Goal: Task Accomplishment & Management: Manage account settings

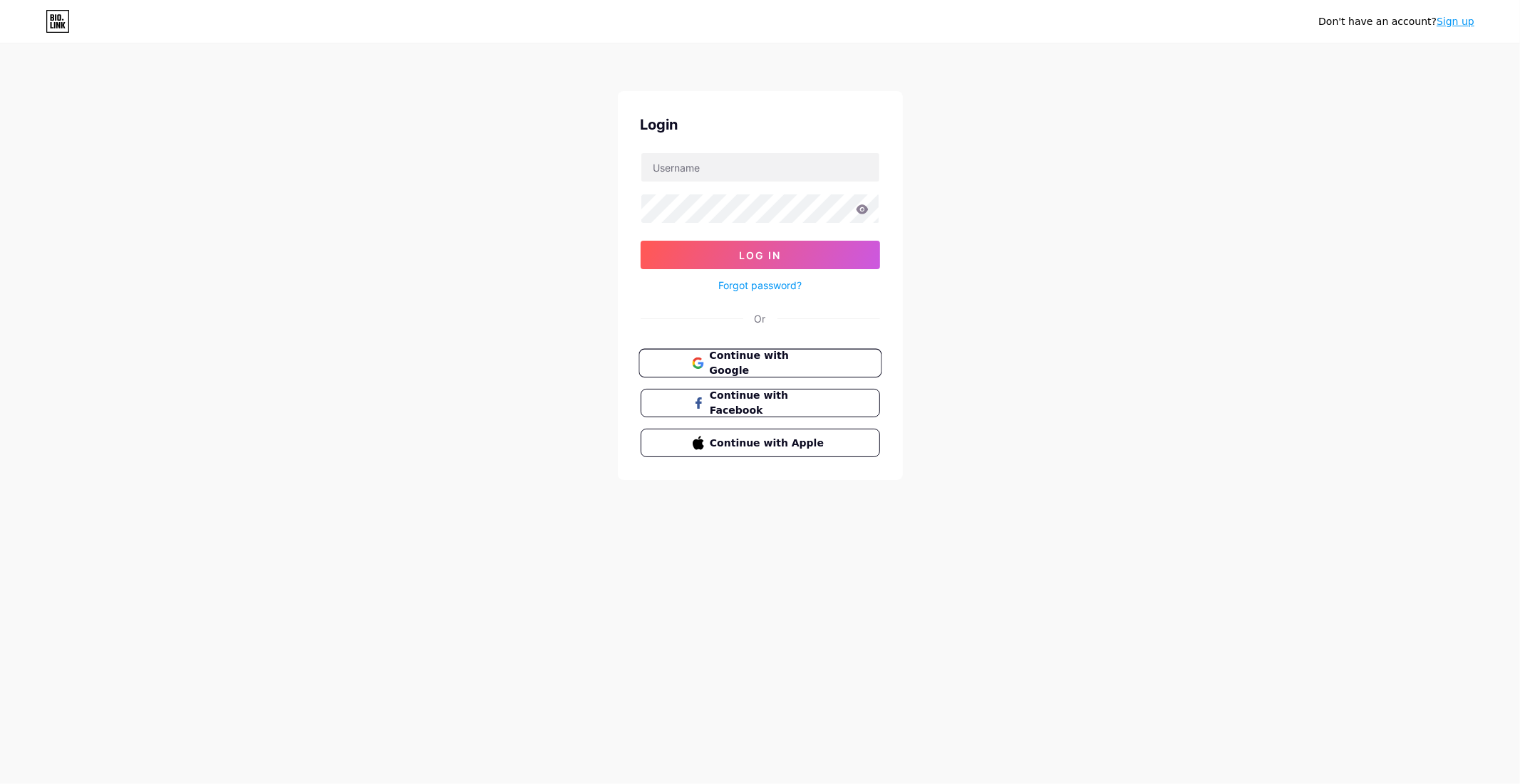
click at [745, 359] on span "Continue with Google" at bounding box center [769, 363] width 119 height 31
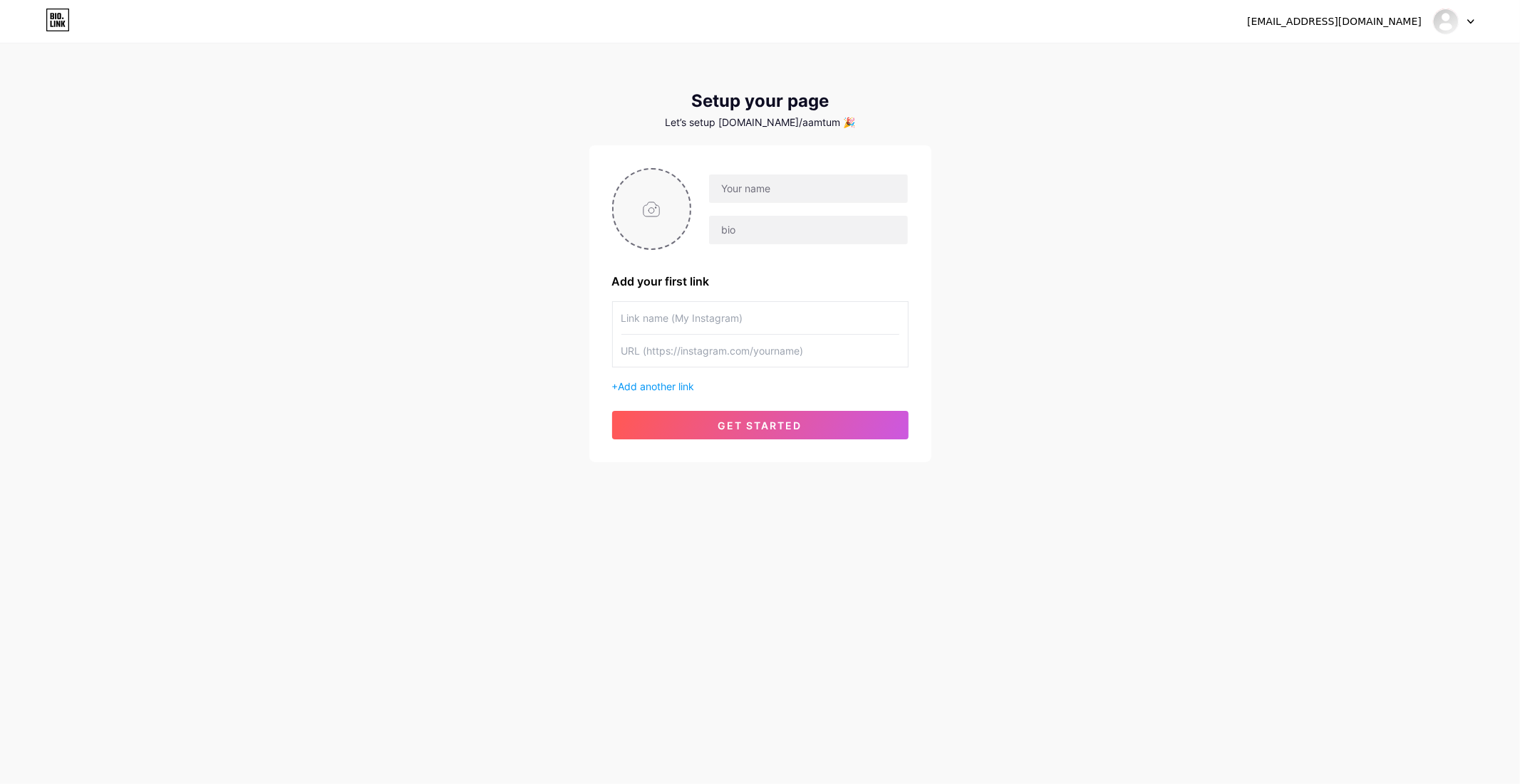
click at [651, 219] on input "file" at bounding box center [652, 209] width 77 height 79
type input "C:\fakepath\d8227050a4f3a9d03da4b5edac9f6121.png"
click at [757, 312] on input "text" at bounding box center [760, 318] width 278 height 32
click at [791, 191] on input "text" at bounding box center [808, 188] width 198 height 28
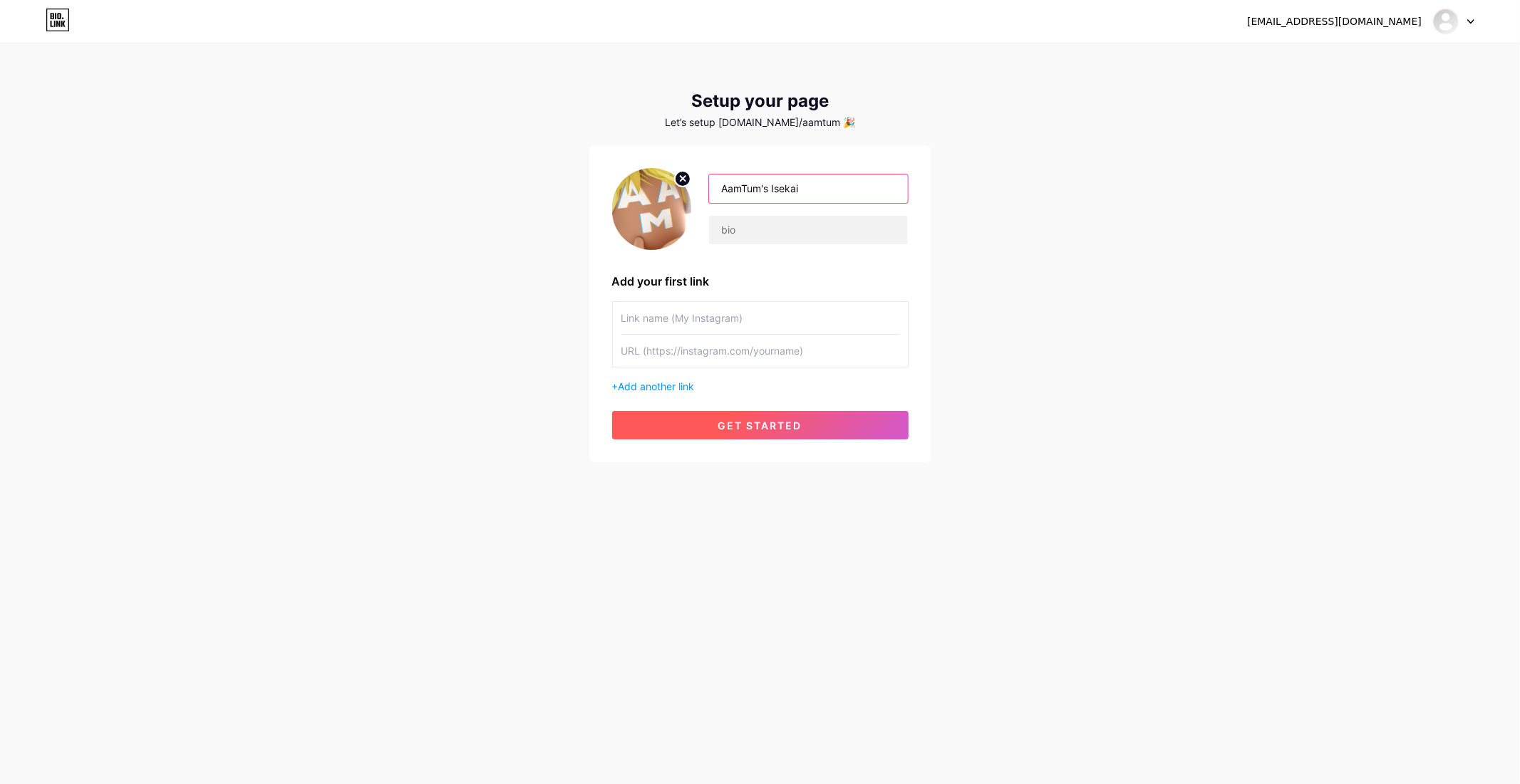
type input "AamTum's Isekai"
click at [819, 430] on button "get started" at bounding box center [760, 425] width 296 height 28
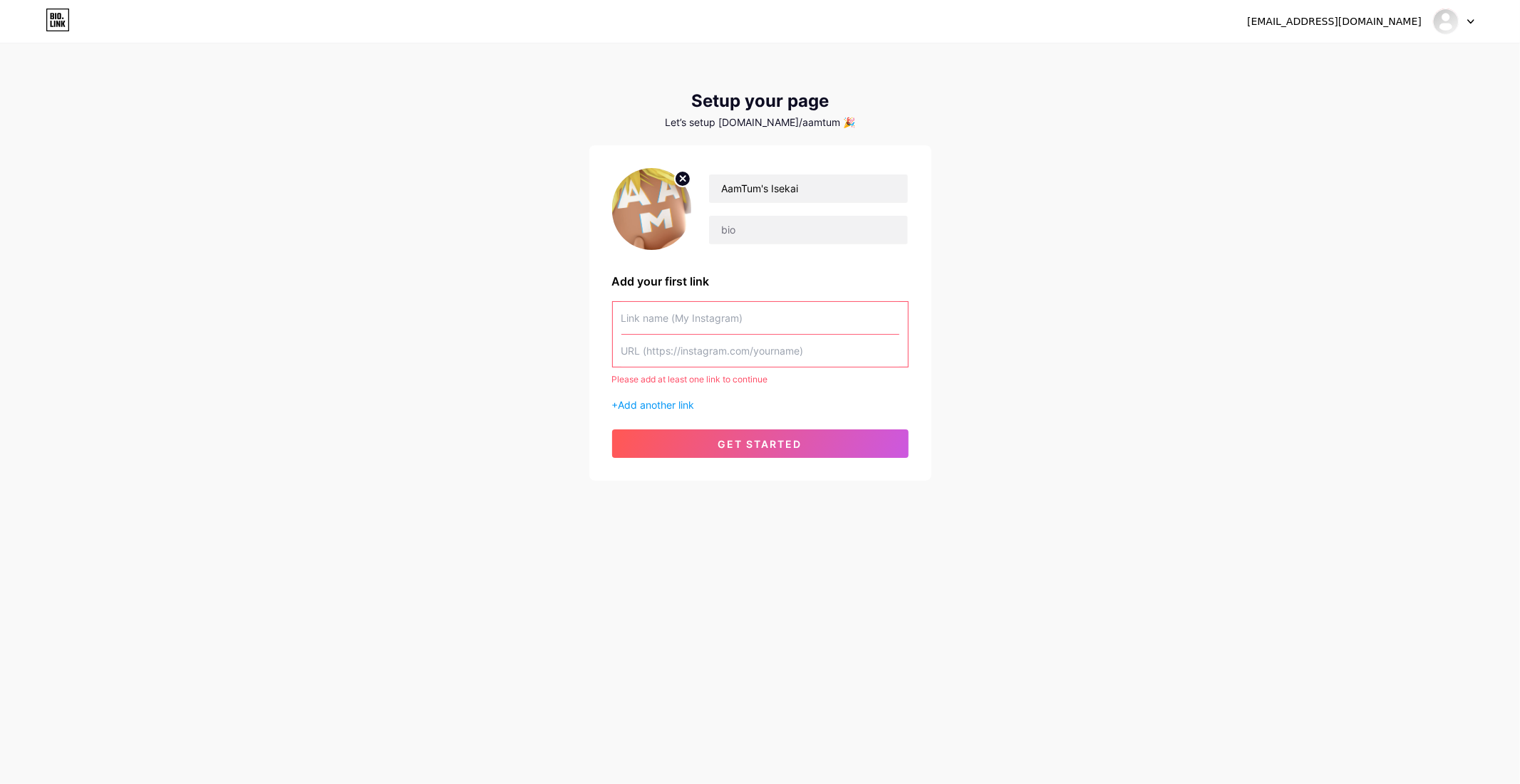
click at [744, 332] on input "text" at bounding box center [760, 318] width 278 height 32
paste input "https://www.roblox.com/catalog/129471107500843/Prayer-Sit-Tradition"
type input "https://www.roblox.com/catalog/129471107500843/Prayer-Sit-Tradition"
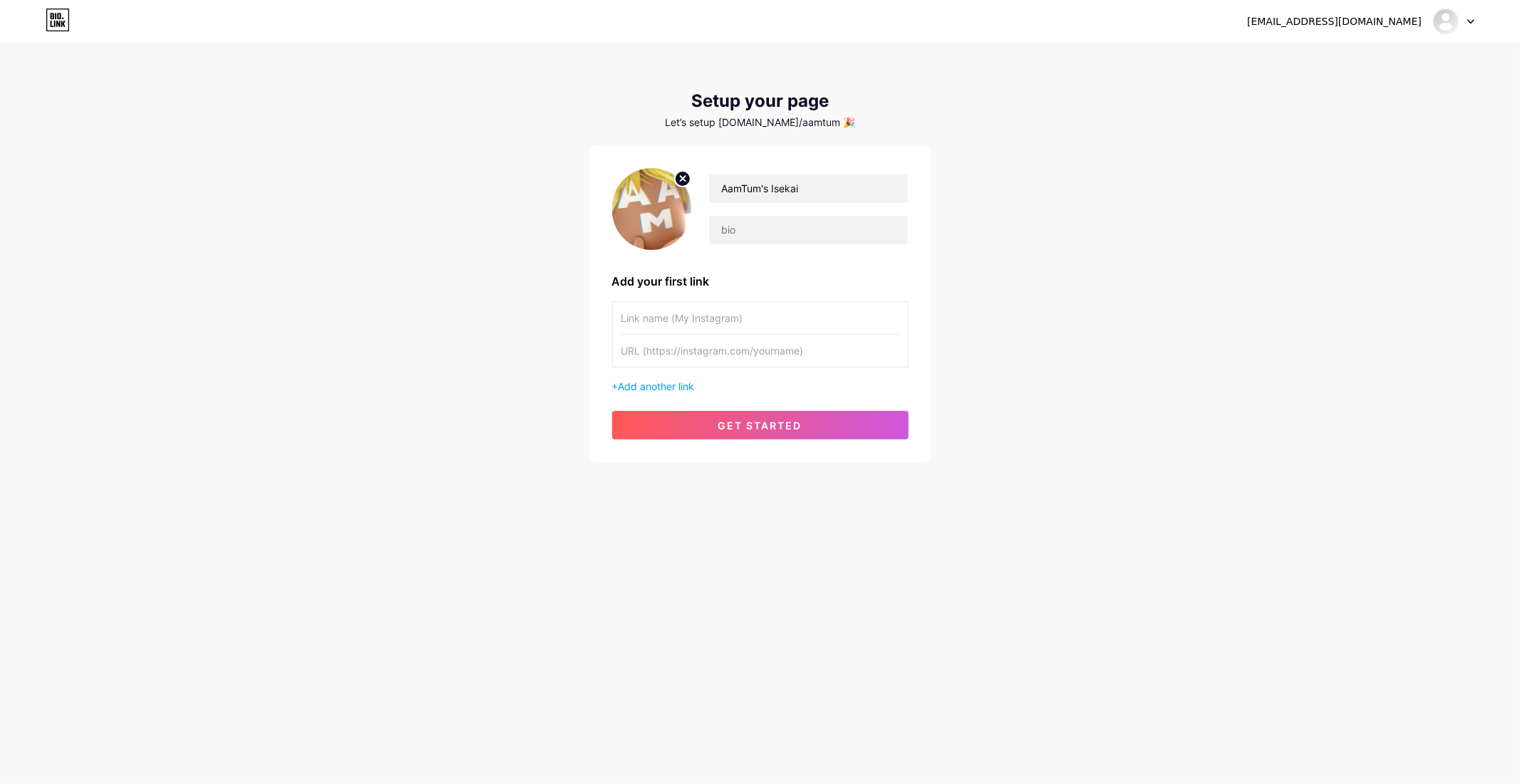
click at [742, 349] on input "text" at bounding box center [760, 351] width 278 height 32
paste input "https://www.roblox.com/catalog/129471107500843/Prayer-Sit-Tradition"
type input "https://www.roblox.com/catalog/129471107500843/Prayer-Sit-Tradition"
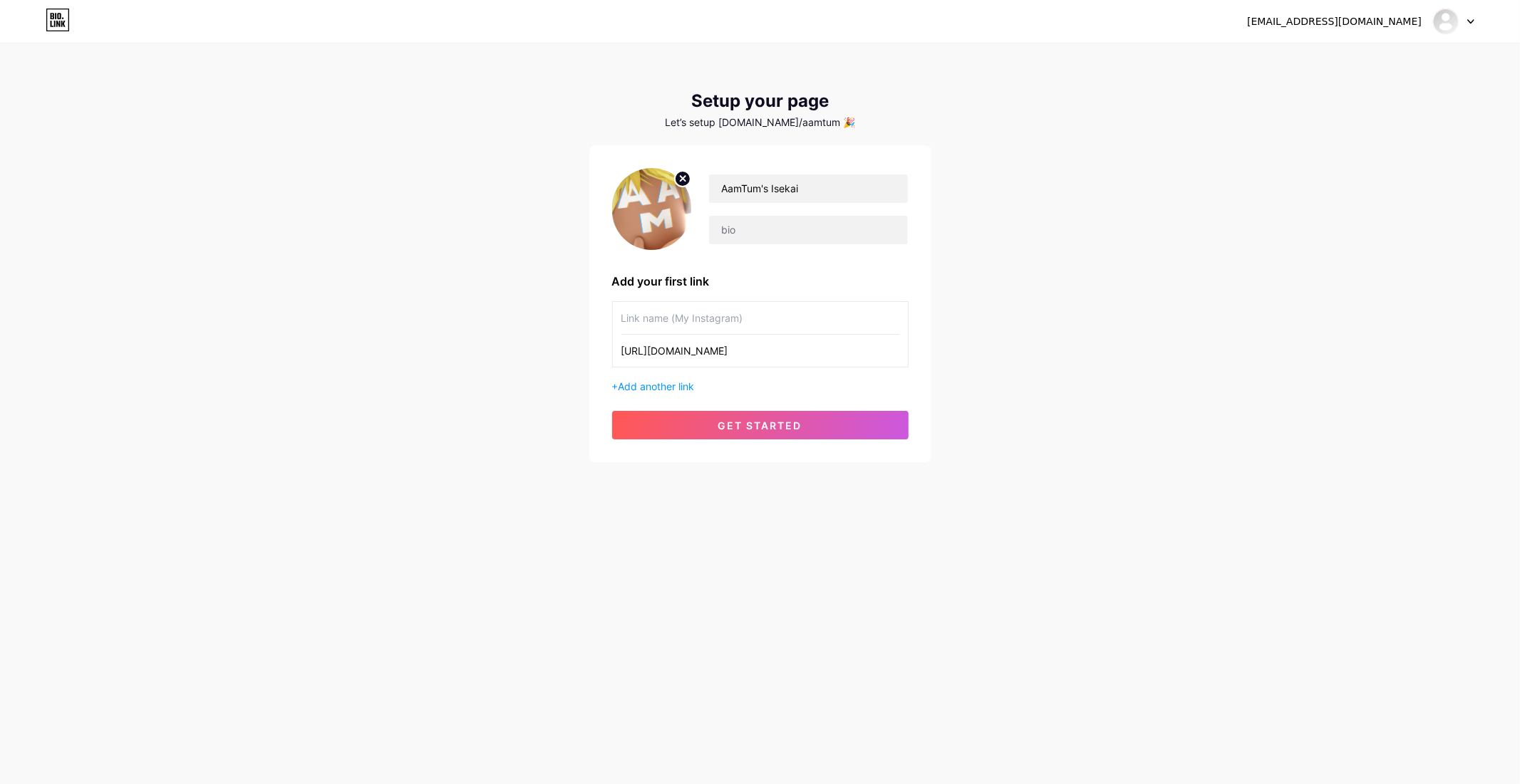
click at [721, 327] on input "text" at bounding box center [760, 318] width 278 height 32
type input "M"
type input "EMOTE UGC! Prayer Sit Tradition (duduk ibadah)"
click at [757, 425] on span "get started" at bounding box center [760, 426] width 84 height 12
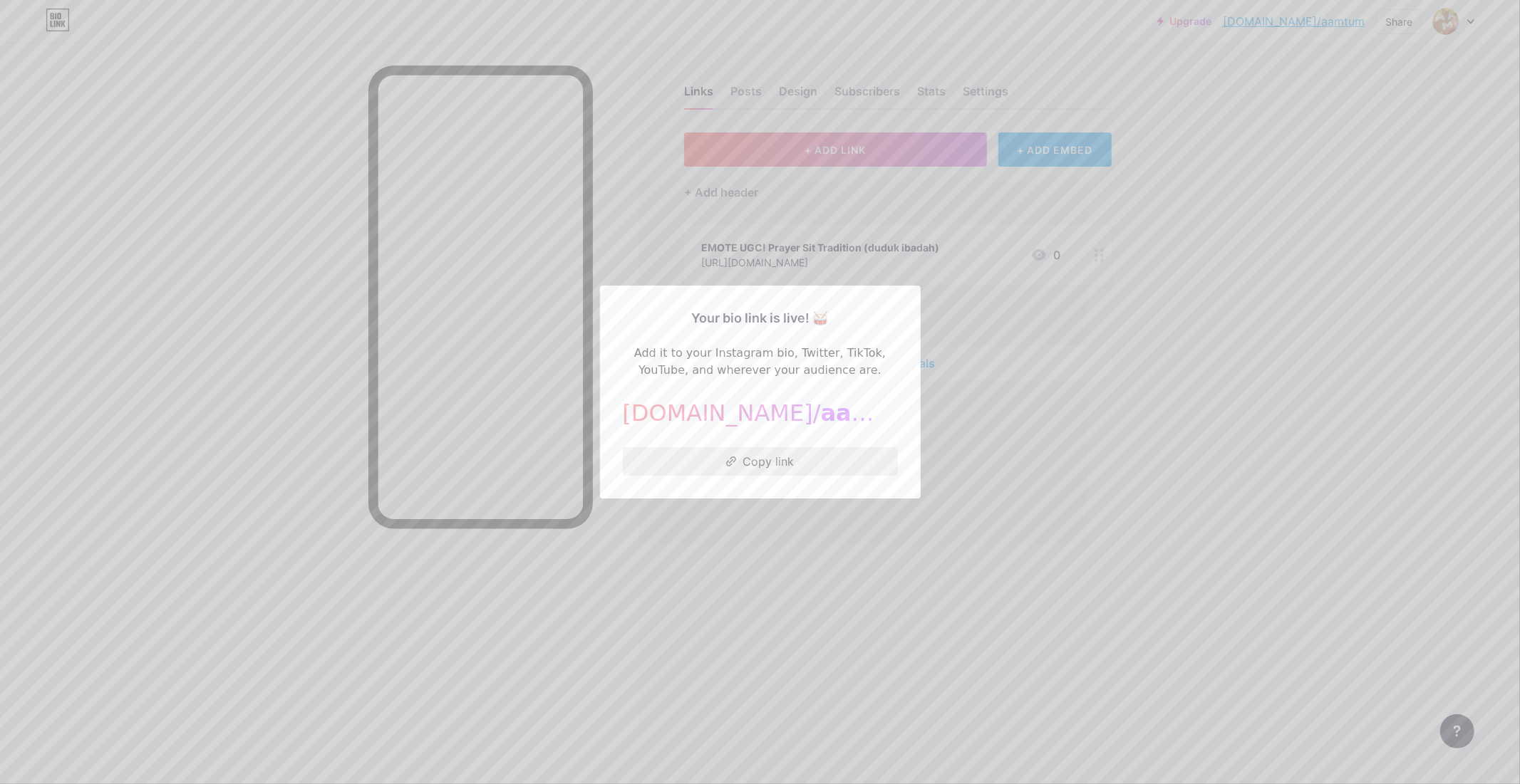
click at [794, 460] on button "Copy link" at bounding box center [760, 461] width 275 height 28
click at [794, 460] on button "Copied!" at bounding box center [760, 461] width 275 height 28
click at [988, 496] on div at bounding box center [760, 392] width 1520 height 784
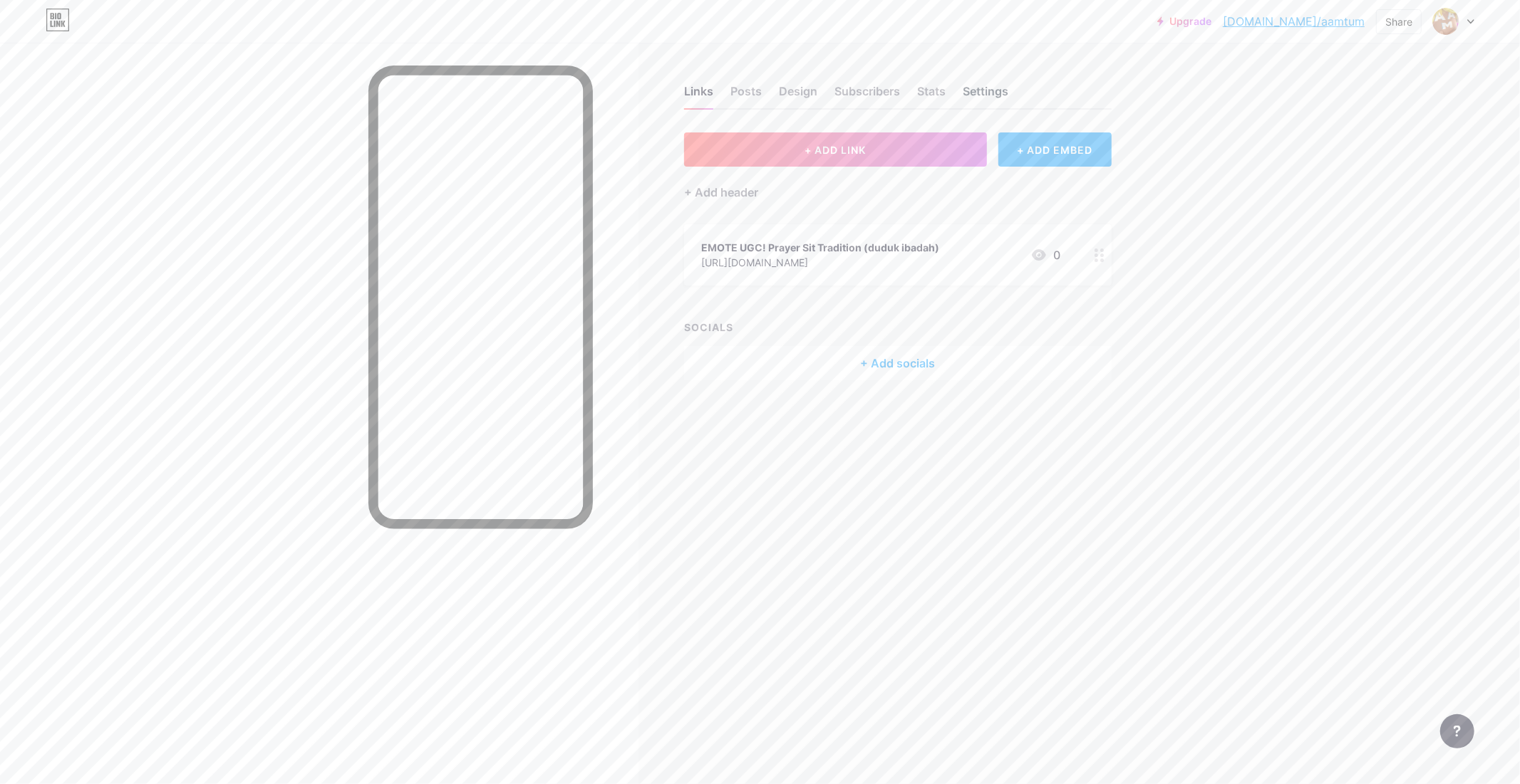
click at [981, 88] on div "Settings" at bounding box center [985, 96] width 46 height 26
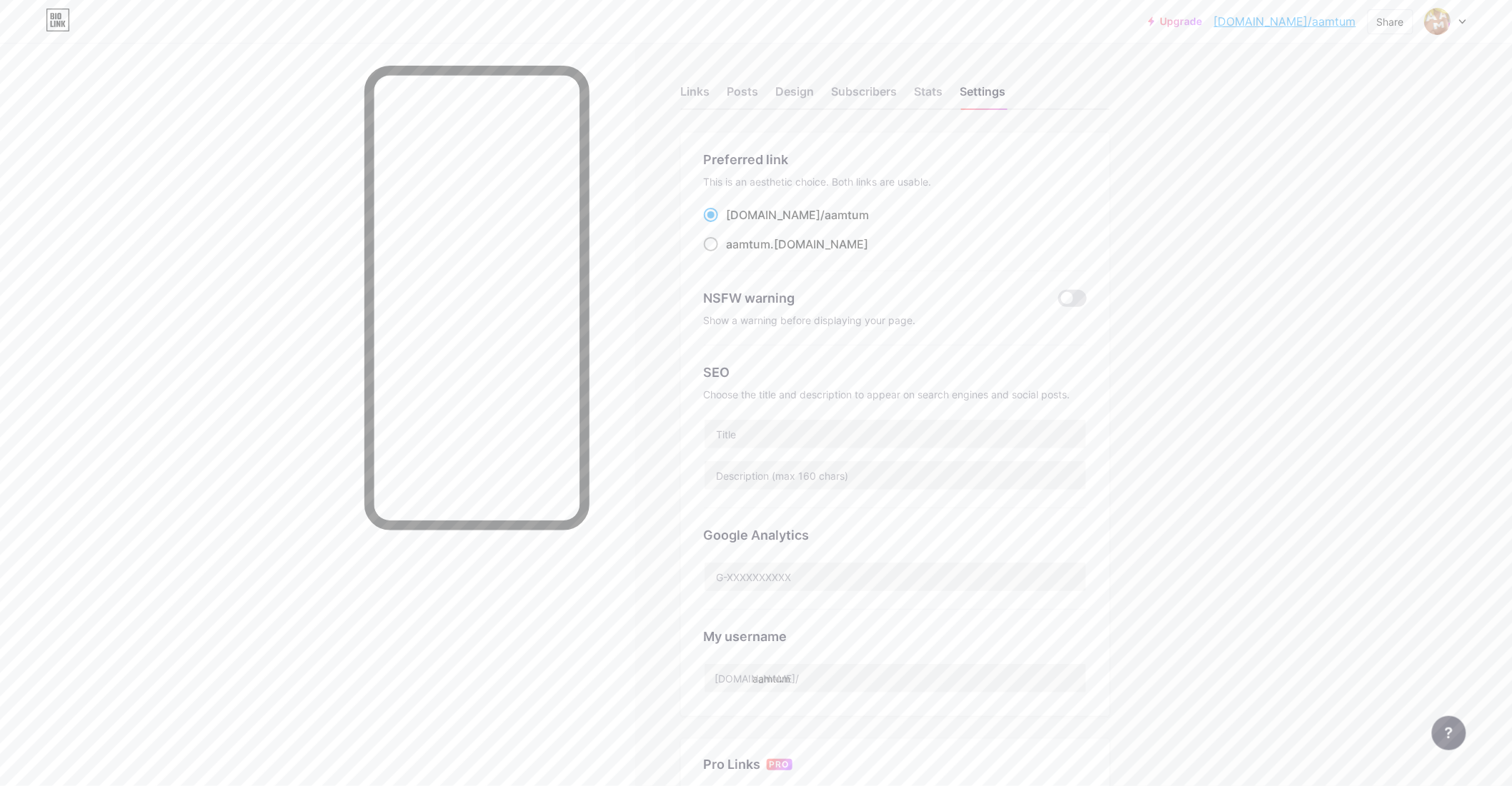
click at [780, 241] on div "aamtum .bio.link" at bounding box center [797, 244] width 142 height 17
click at [736, 253] on input "aamtum .bio.link" at bounding box center [731, 258] width 9 height 9
radio input "true"
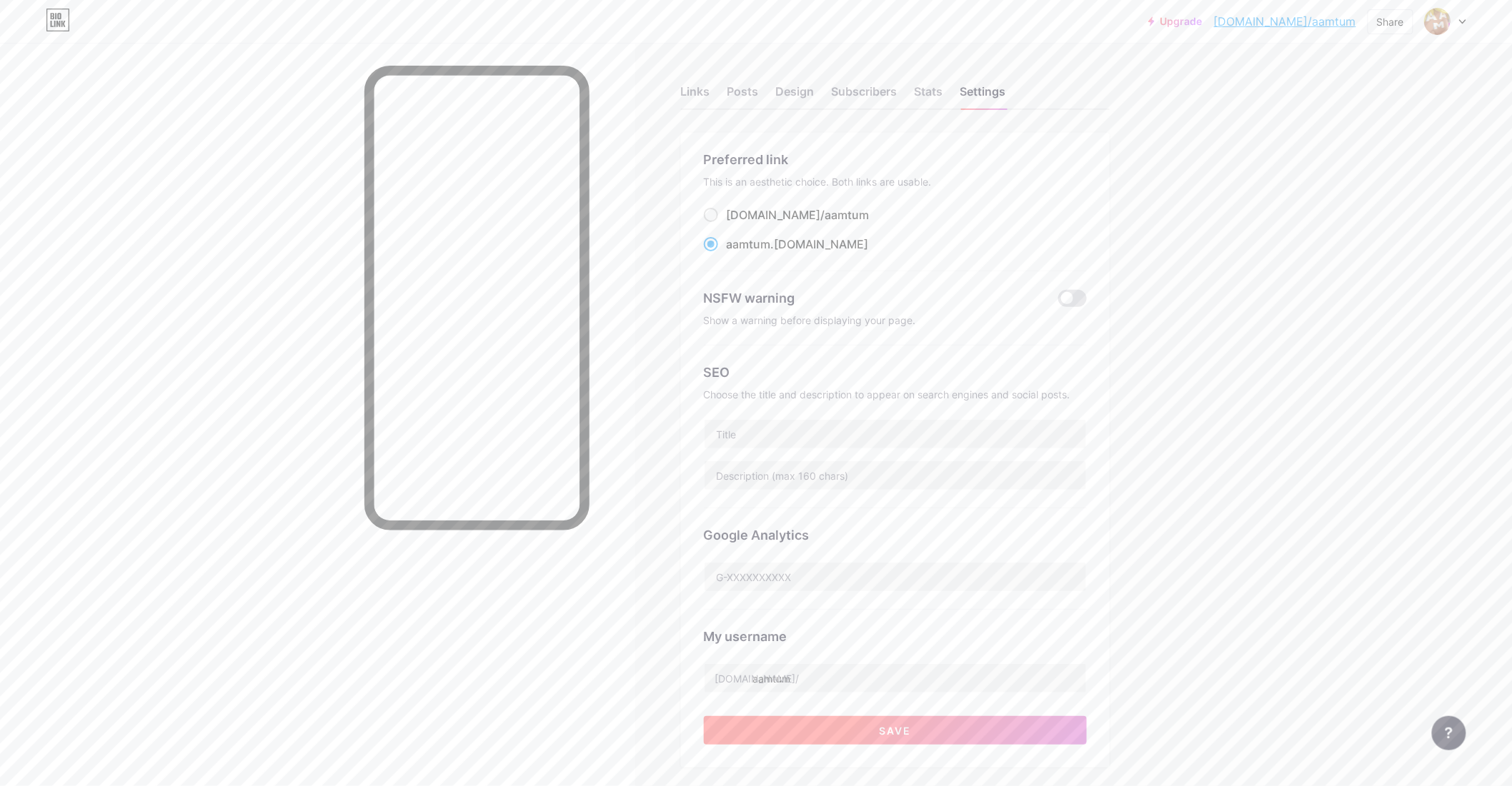
click at [919, 727] on button "Save" at bounding box center [894, 730] width 383 height 28
click at [693, 97] on div "Links" at bounding box center [696, 96] width 29 height 26
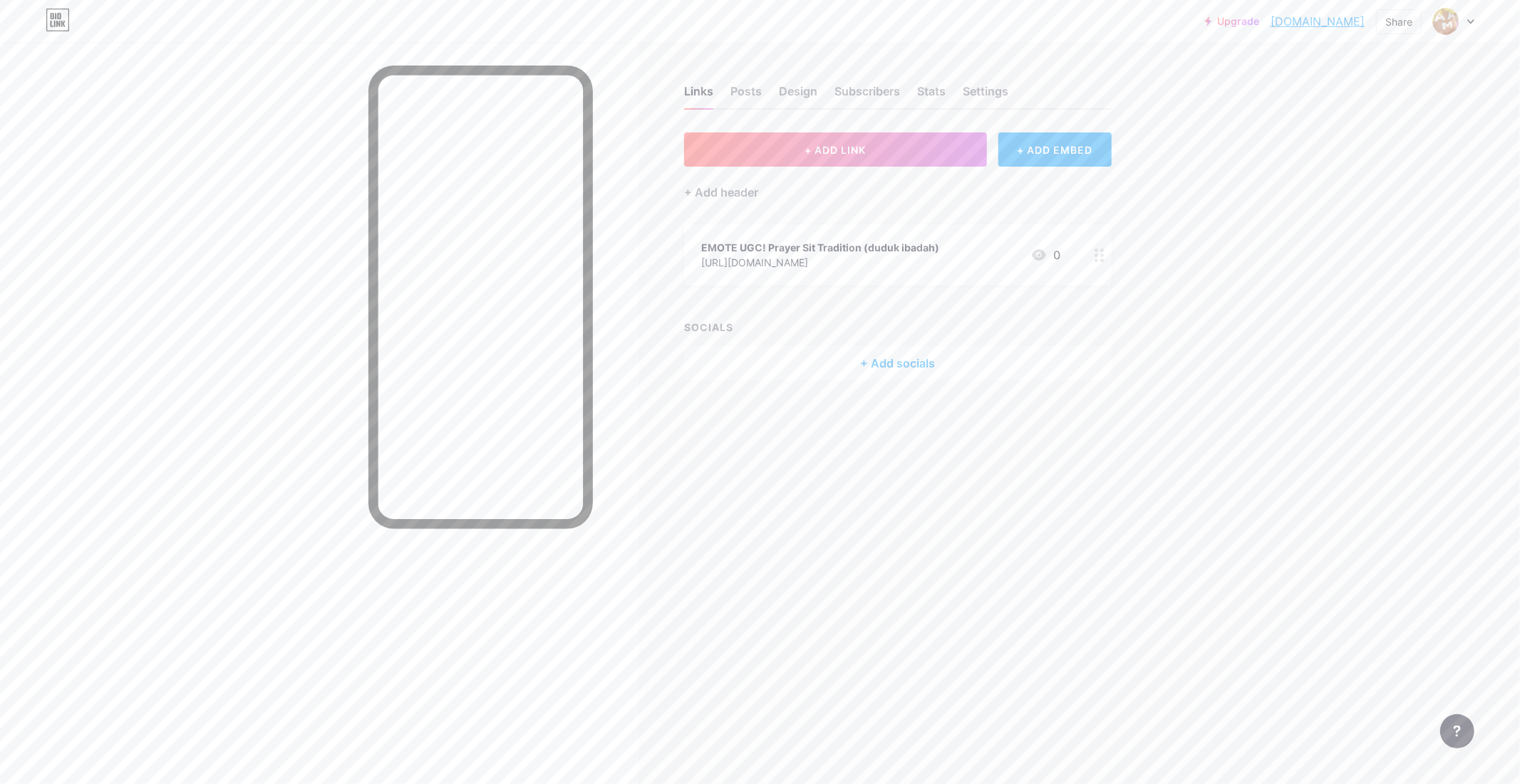
click at [1076, 260] on div "EMOTE UGC! Prayer Sit Tradition (duduk ibadah) https://www.roblox.com/catalog/1…" at bounding box center [897, 255] width 428 height 61
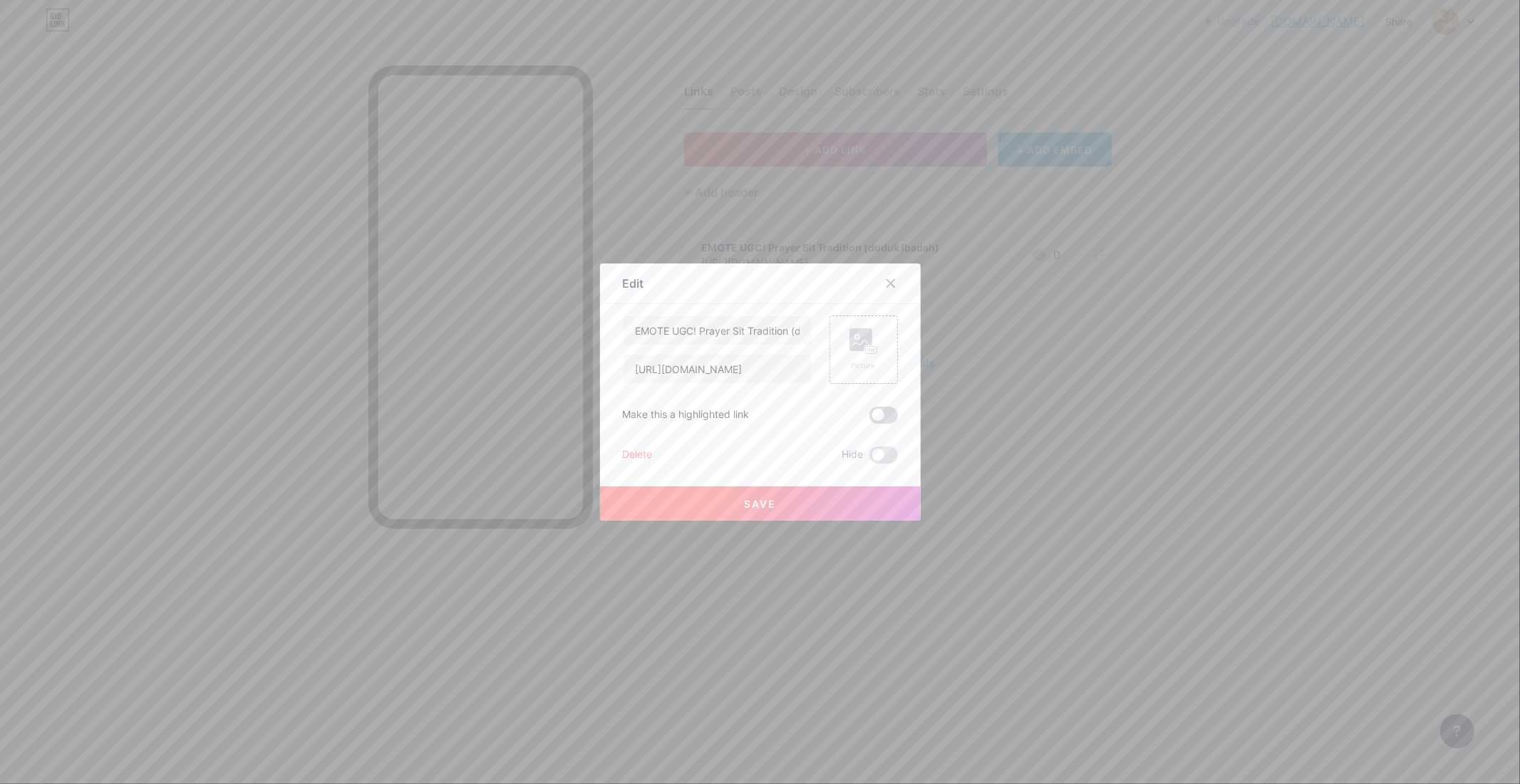
click at [889, 414] on span at bounding box center [883, 415] width 28 height 17
click at [869, 419] on input "checkbox" at bounding box center [869, 419] width 0 height 0
click at [851, 359] on div "Picture" at bounding box center [863, 350] width 28 height 43
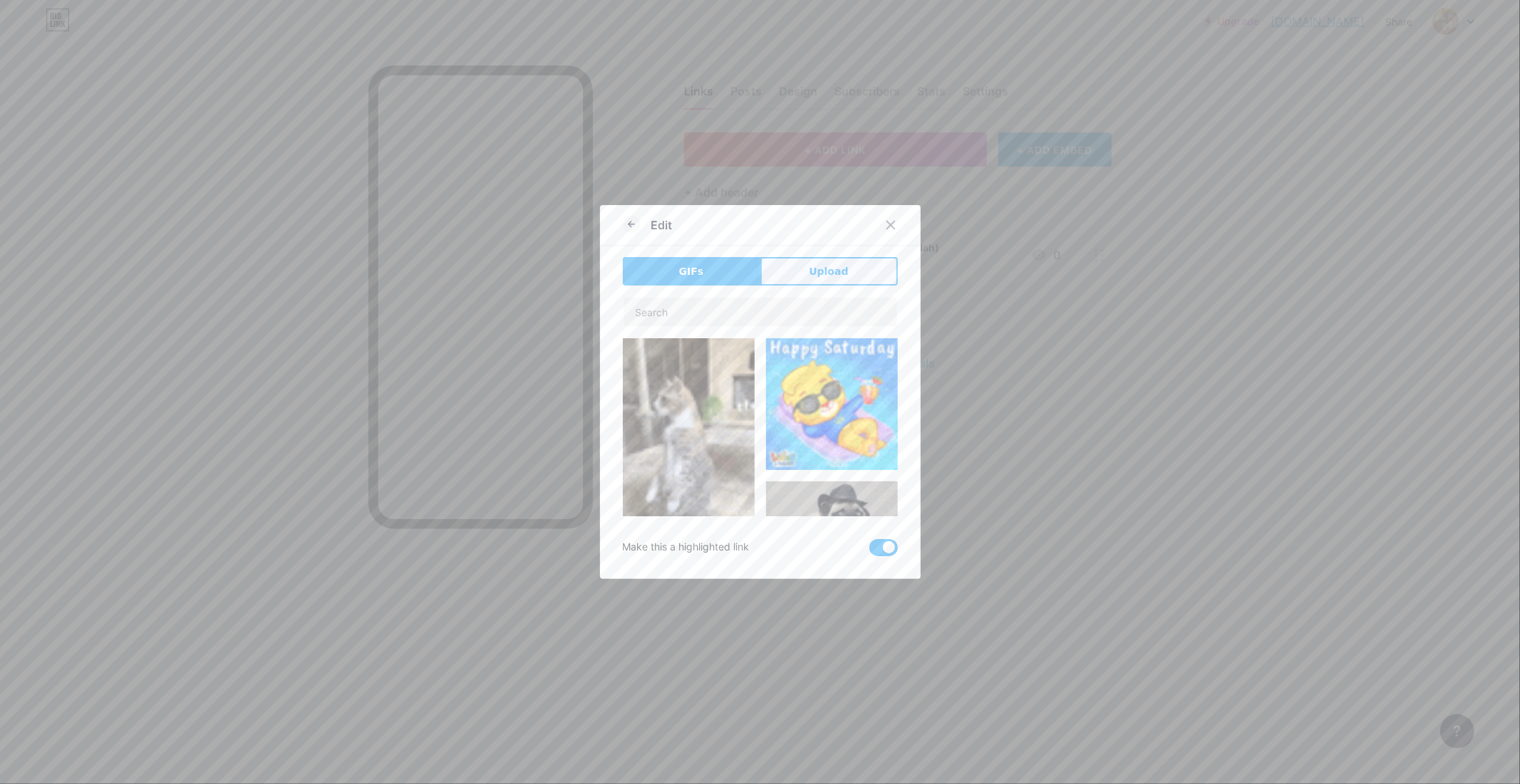
click at [815, 275] on span "Upload" at bounding box center [828, 272] width 39 height 15
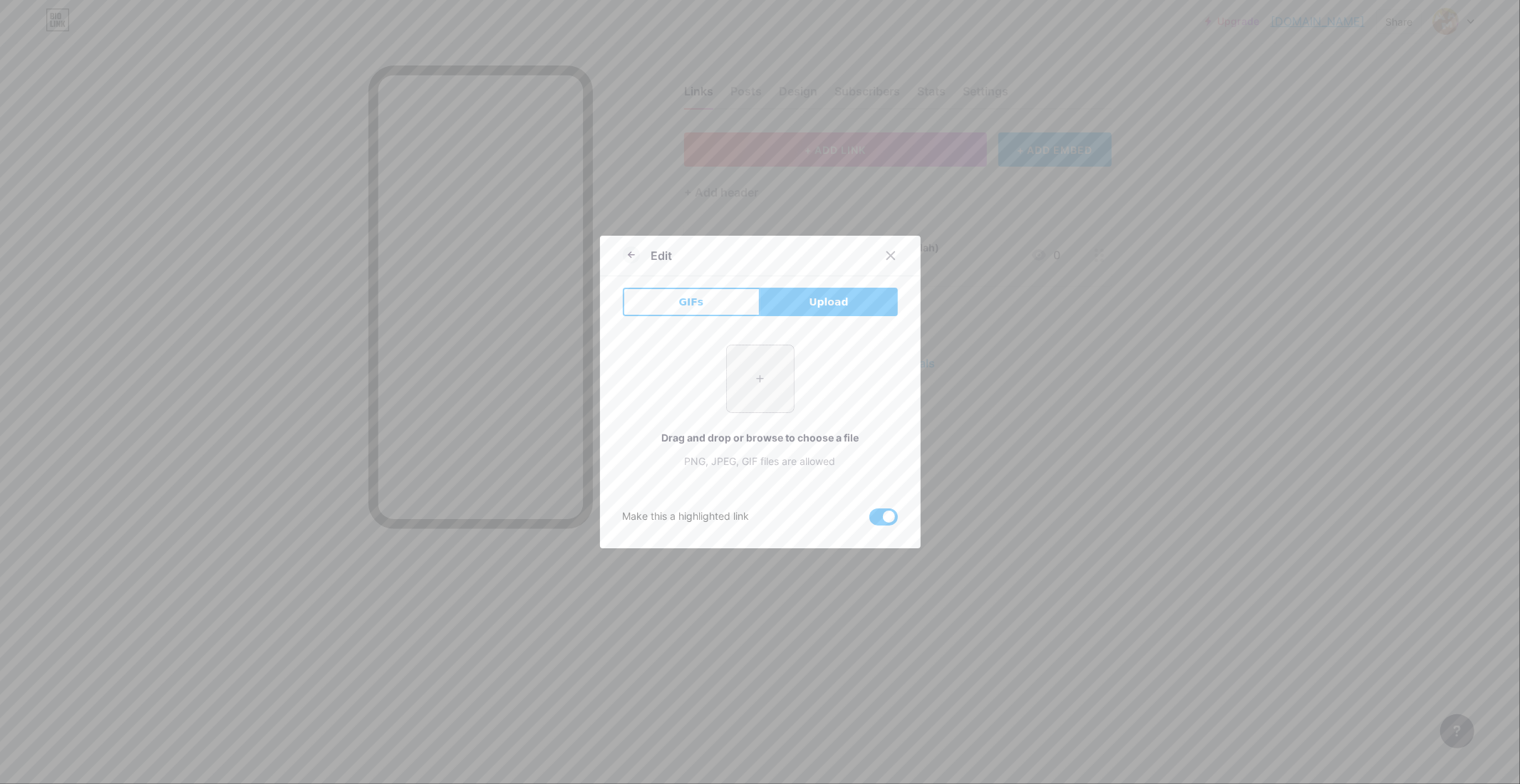
click at [752, 379] on input "file" at bounding box center [760, 379] width 67 height 67
type input "C:\fakepath\Screenshot 2025-09-13 192412.png"
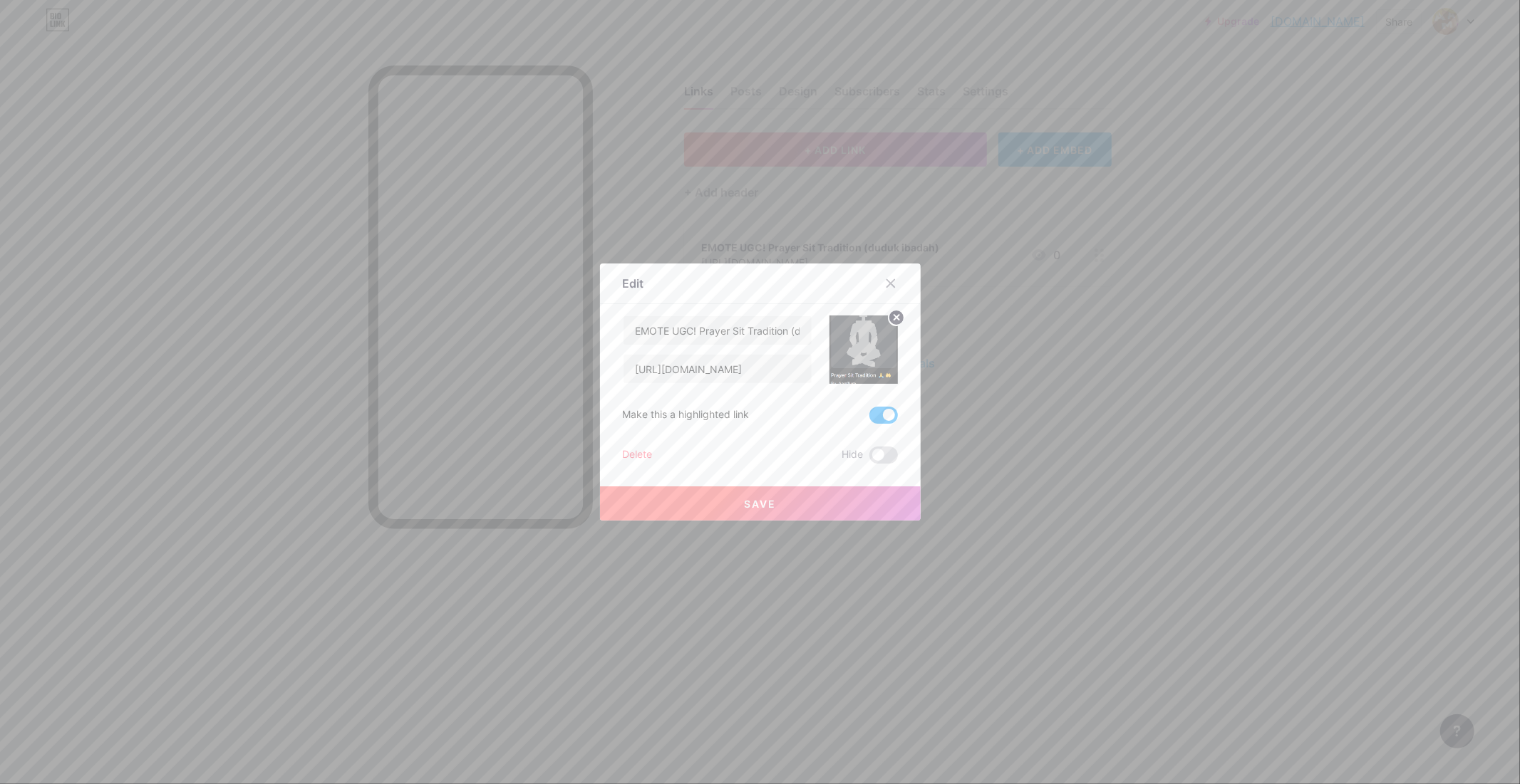
click at [806, 503] on button "Save" at bounding box center [760, 503] width 321 height 34
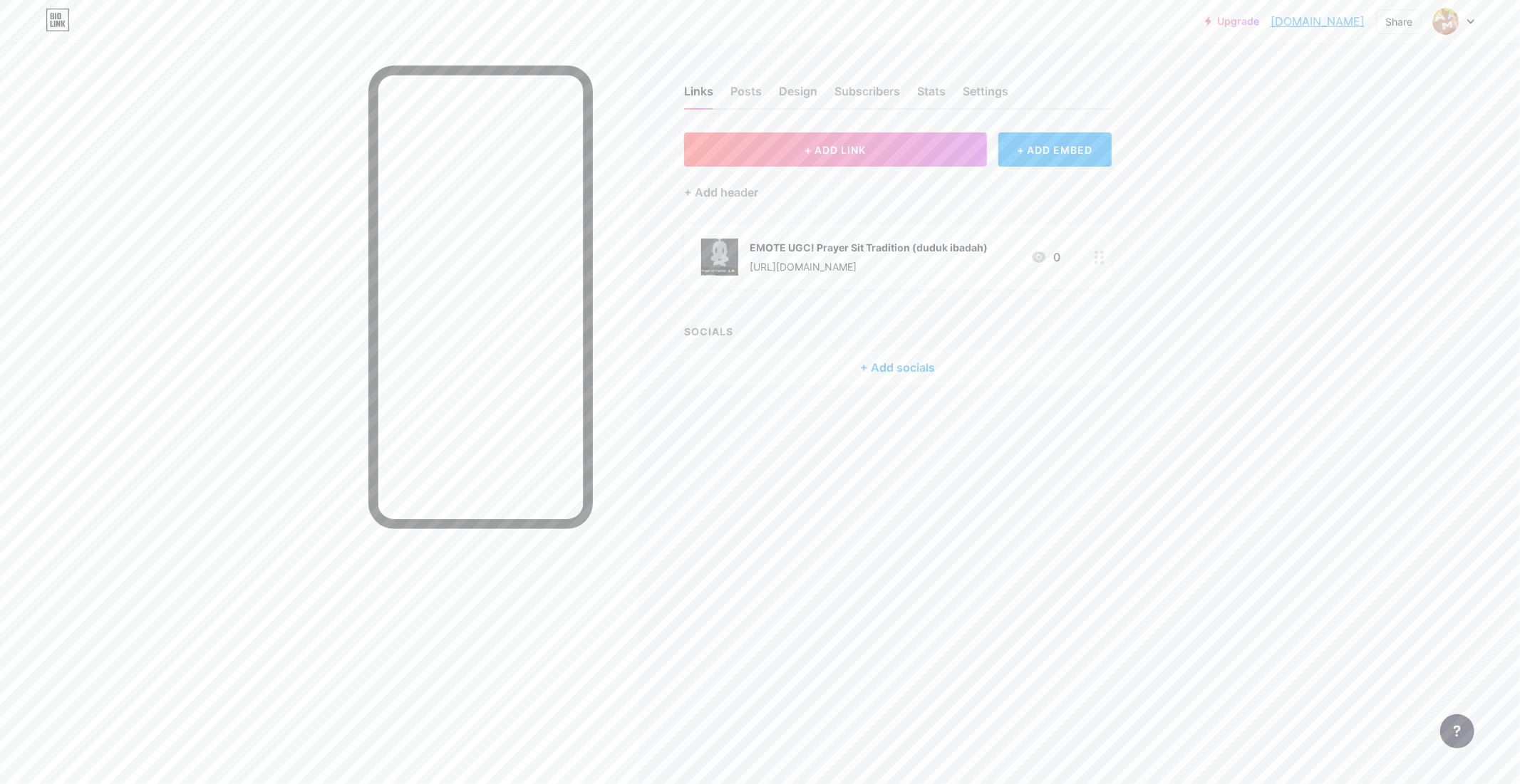
click at [952, 266] on div "https://www.roblox.com/catalog/129471107500843/Prayer-Sit-Tradition" at bounding box center [868, 267] width 238 height 15
click at [891, 278] on icon at bounding box center [890, 283] width 11 height 11
click at [808, 94] on div "Design" at bounding box center [798, 96] width 38 height 26
click at [991, 96] on div "Settings" at bounding box center [985, 96] width 46 height 26
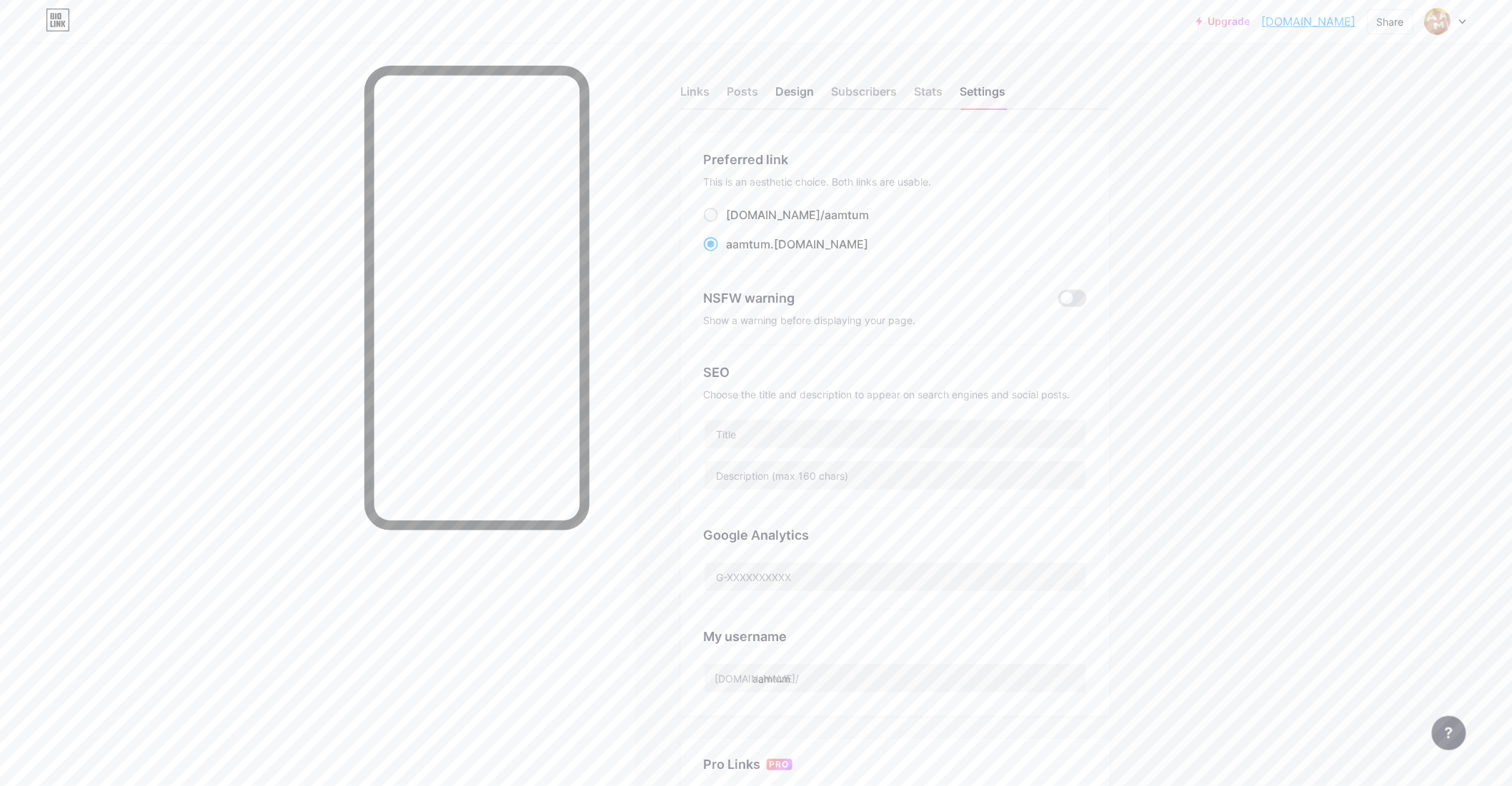
click at [805, 94] on div "Design" at bounding box center [796, 96] width 38 height 26
click at [754, 100] on div "Posts" at bounding box center [743, 96] width 31 height 26
click at [789, 94] on div "Design" at bounding box center [796, 96] width 38 height 26
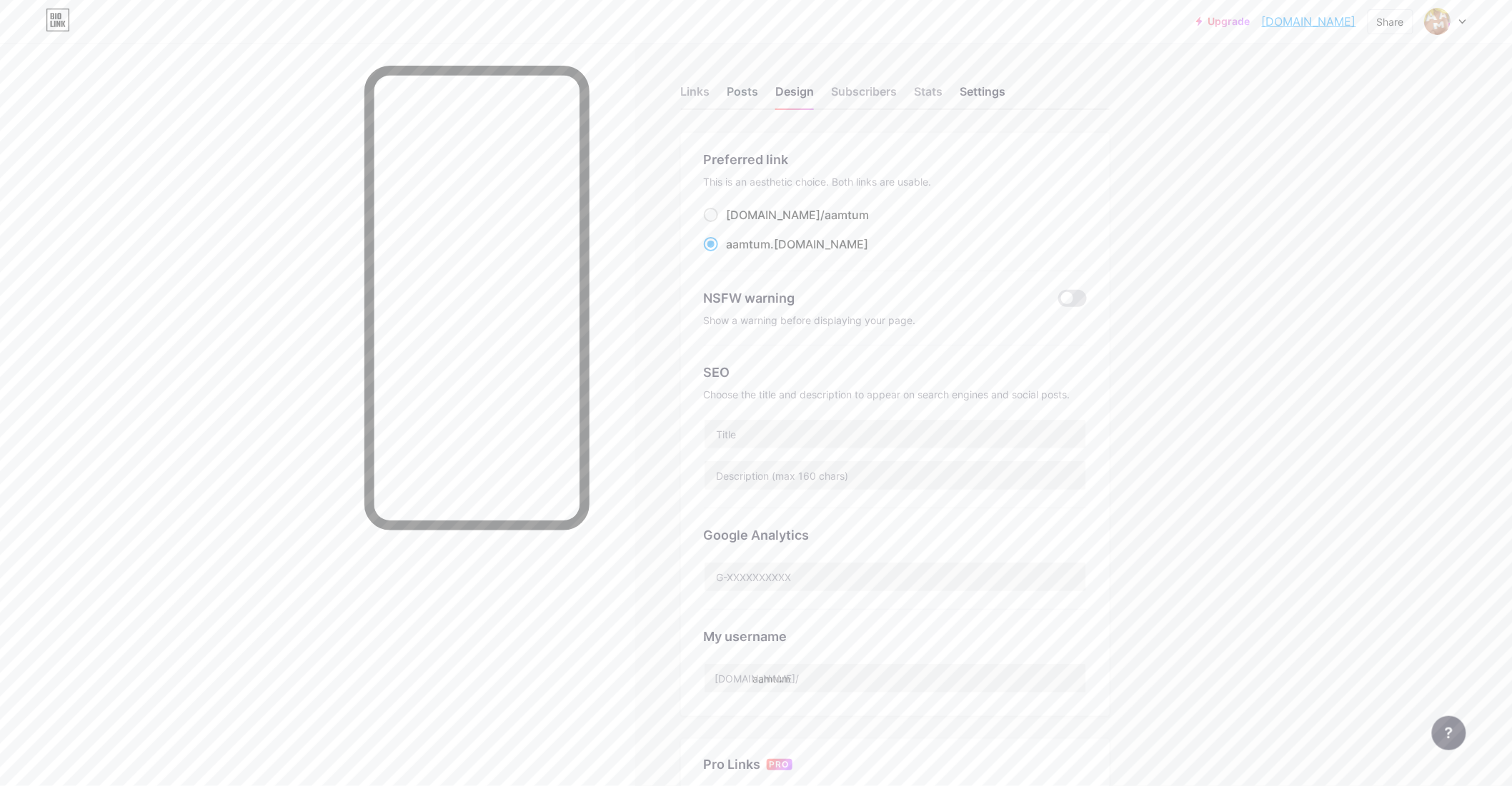
click at [745, 88] on div "Posts" at bounding box center [743, 96] width 31 height 26
click at [54, 25] on icon at bounding box center [55, 24] width 2 height 6
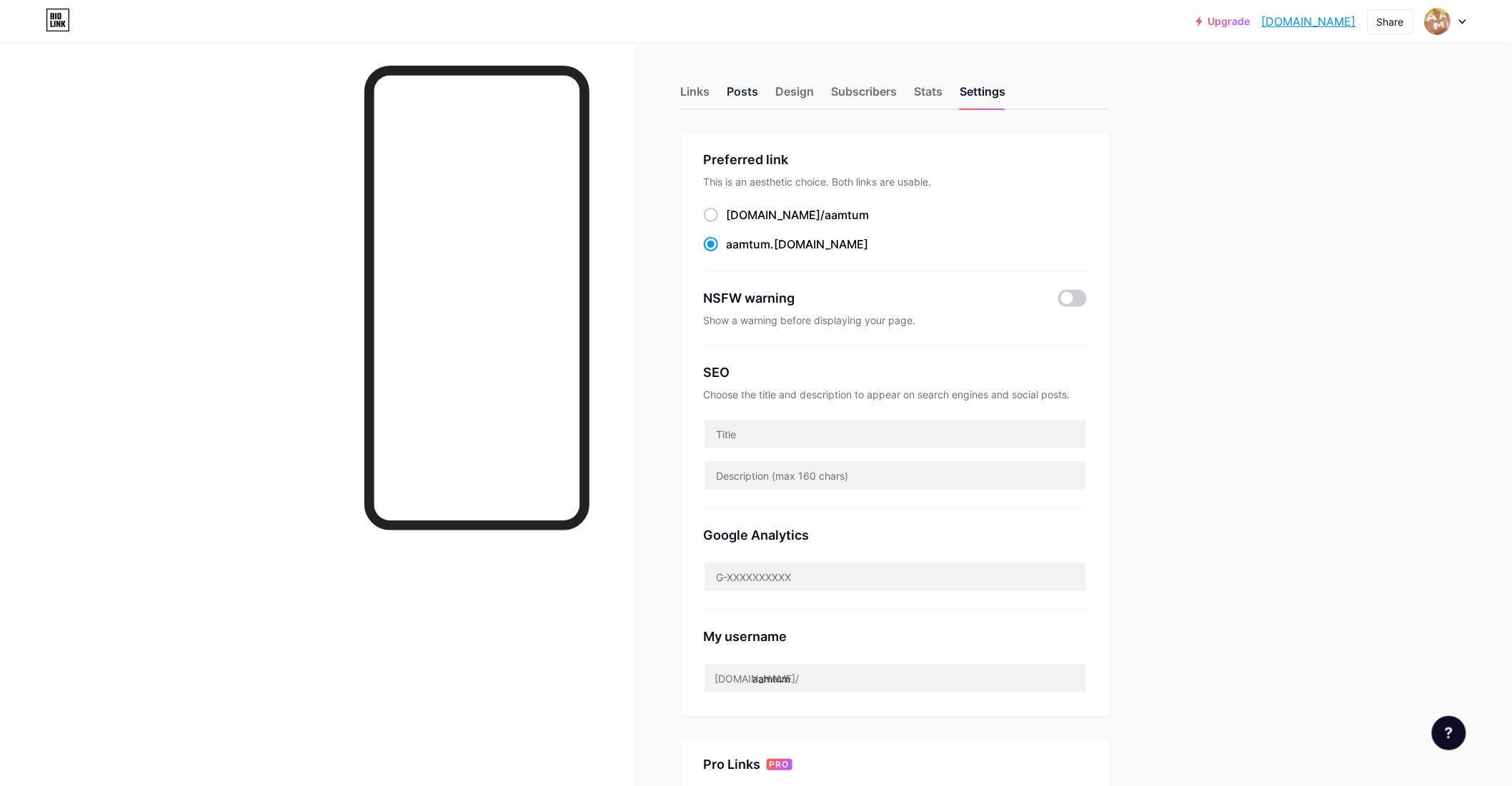
click at [751, 95] on div "Posts" at bounding box center [743, 96] width 31 height 26
click at [785, 90] on div "Design" at bounding box center [796, 96] width 38 height 26
click at [700, 104] on div "Links" at bounding box center [696, 96] width 29 height 26
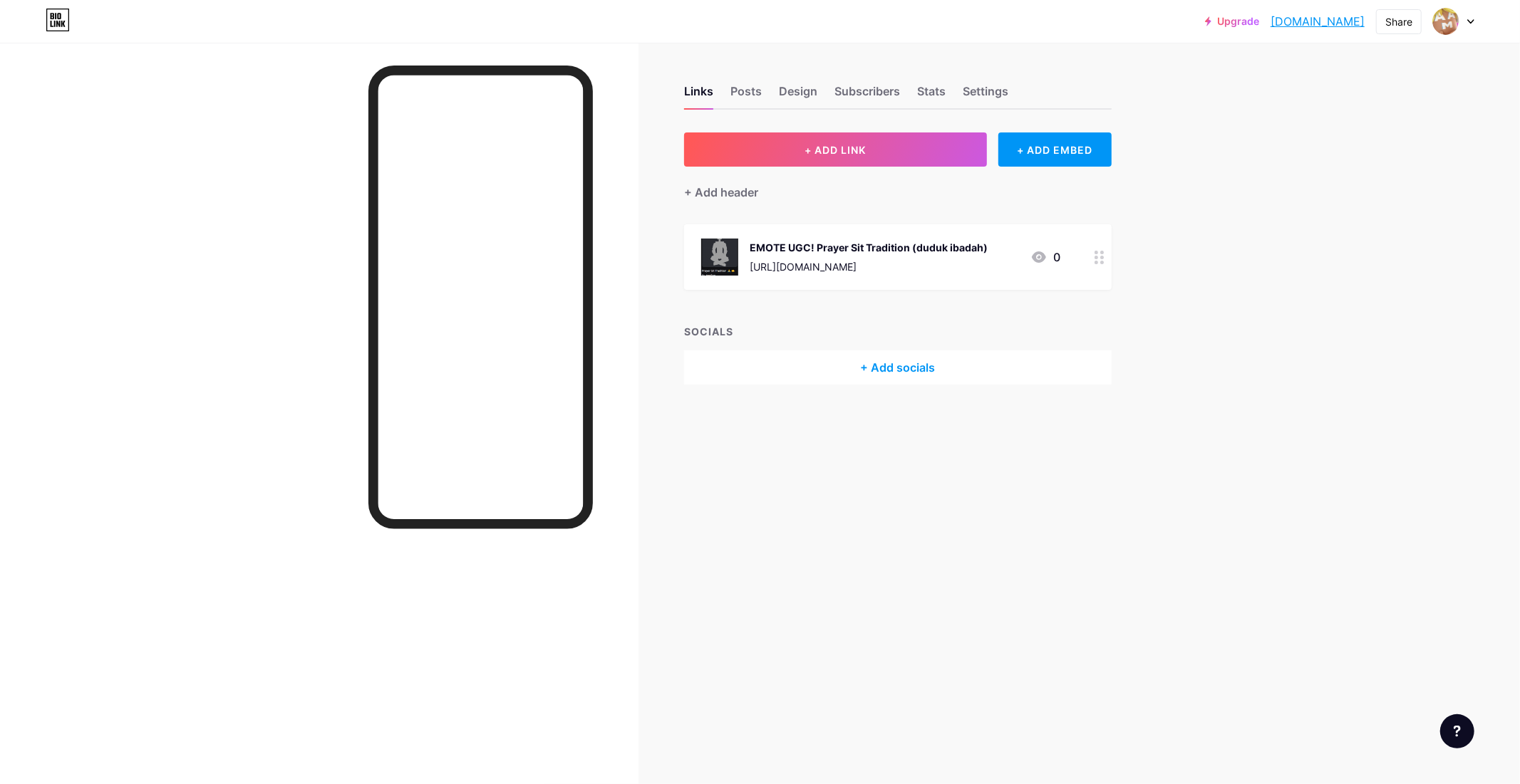
click at [908, 379] on div "+ Add socials" at bounding box center [897, 367] width 428 height 34
click at [889, 176] on icon at bounding box center [890, 178] width 11 height 11
click at [932, 151] on button "+ ADD LINK" at bounding box center [835, 149] width 303 height 34
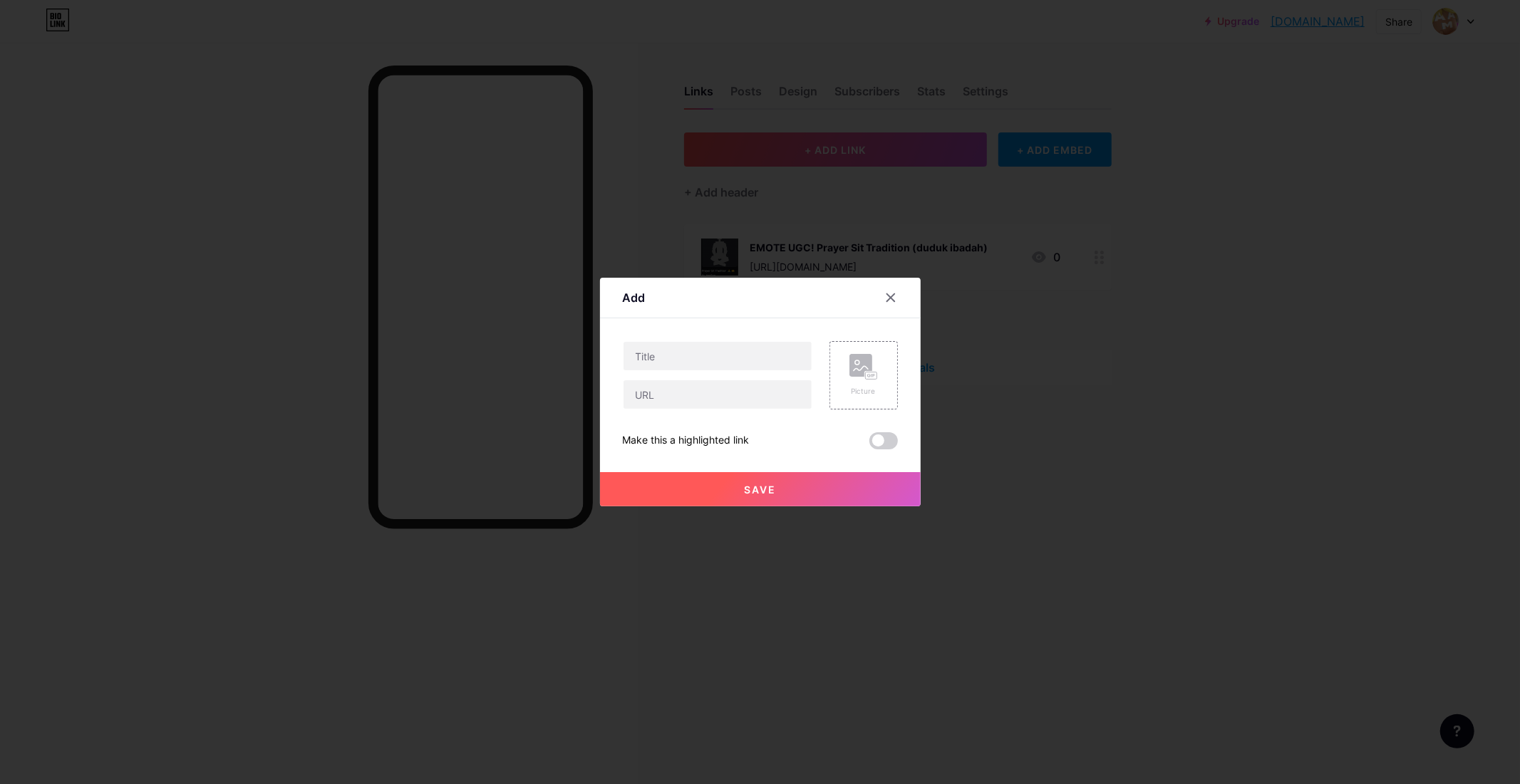
click at [1051, 242] on div at bounding box center [760, 392] width 1520 height 784
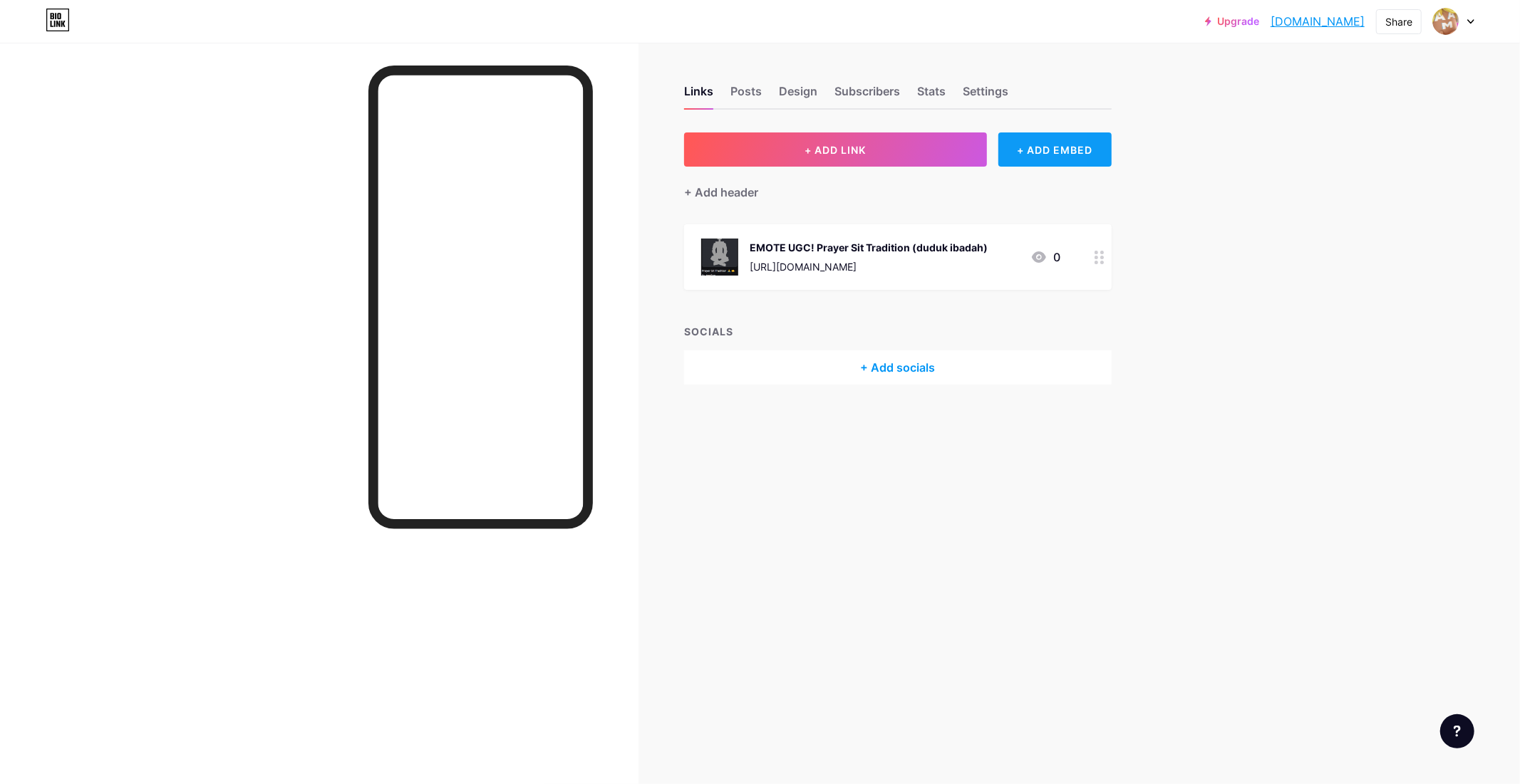
click at [1085, 157] on div "+ ADD EMBED" at bounding box center [1055, 149] width 113 height 34
click at [912, 67] on div at bounding box center [919, 60] width 26 height 26
click at [879, 352] on div "+ Add socials" at bounding box center [897, 367] width 428 height 34
click at [894, 172] on div at bounding box center [891, 179] width 26 height 26
click at [744, 191] on div "+ Add header" at bounding box center [721, 192] width 74 height 17
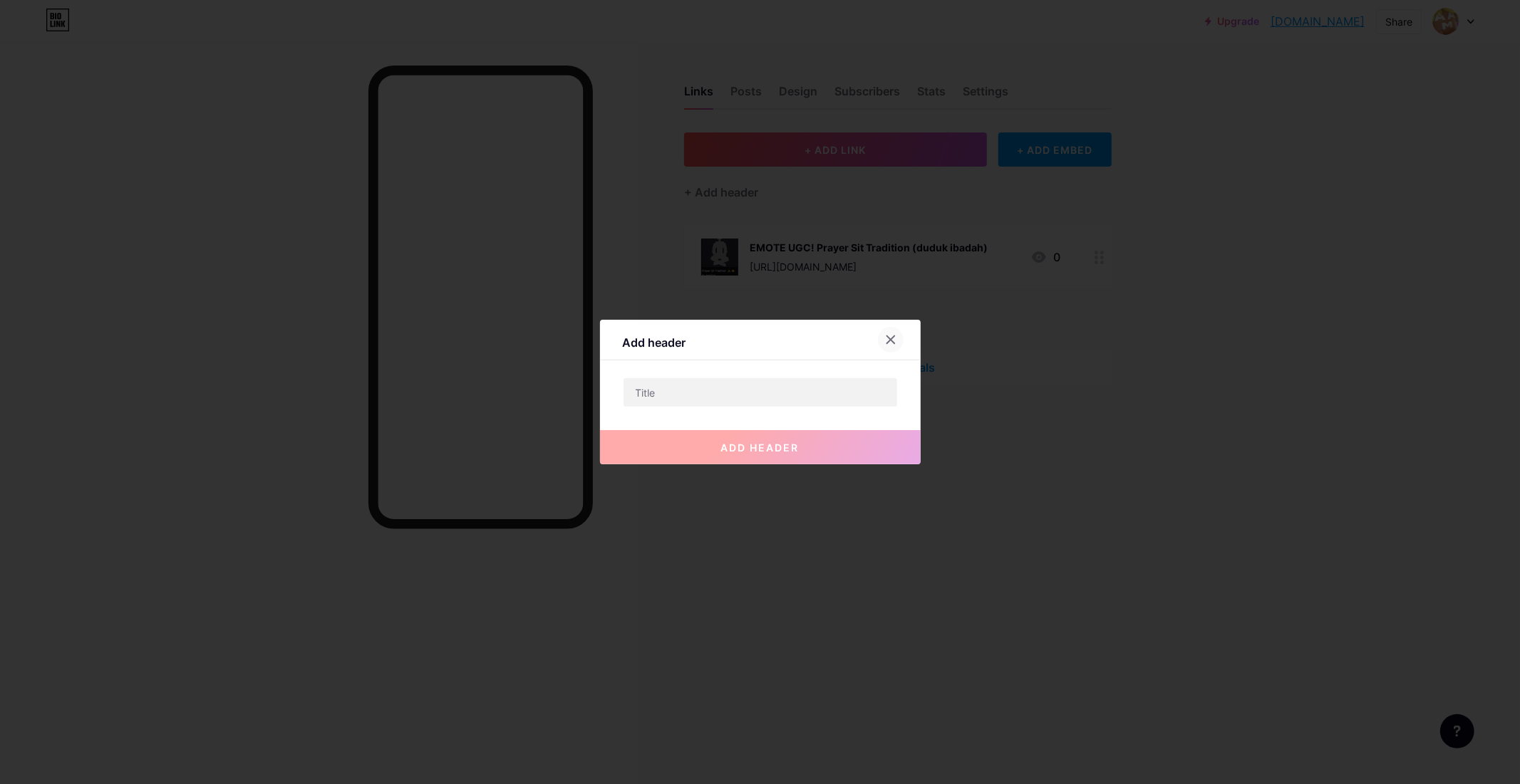
click at [881, 340] on div at bounding box center [891, 340] width 26 height 26
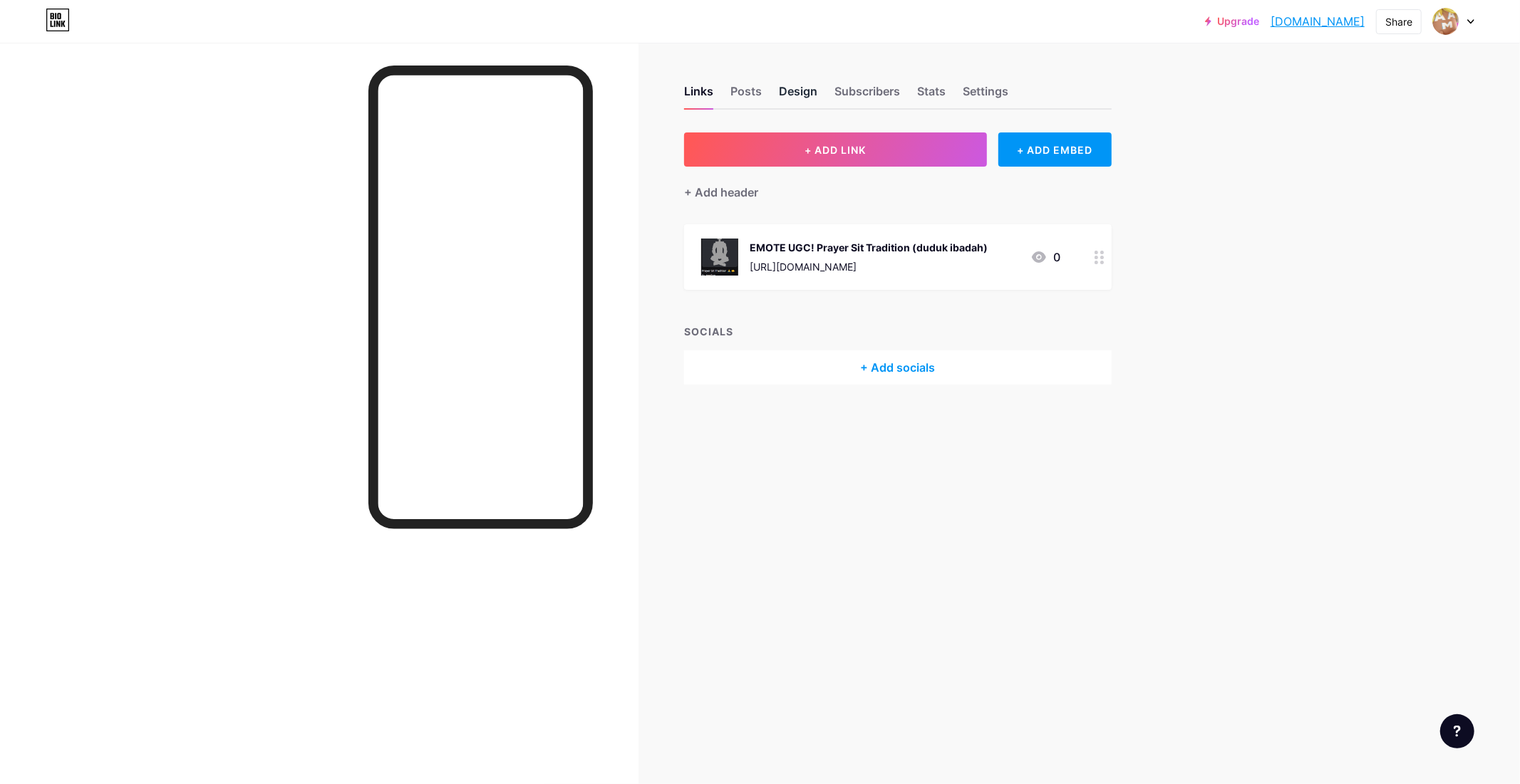
click at [791, 87] on div "Design" at bounding box center [798, 96] width 38 height 26
